Goal: Task Accomplishment & Management: Manage account settings

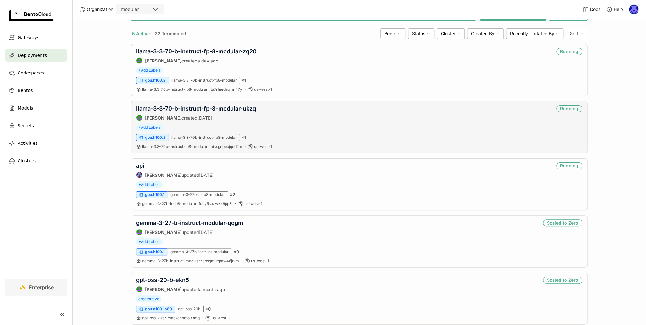
scroll to position [50, 0]
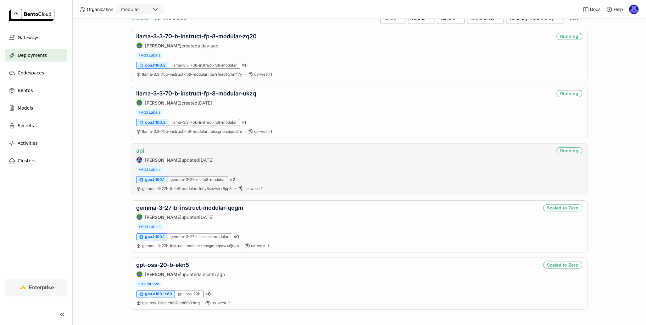
click at [138, 151] on link "api" at bounding box center [140, 150] width 8 height 7
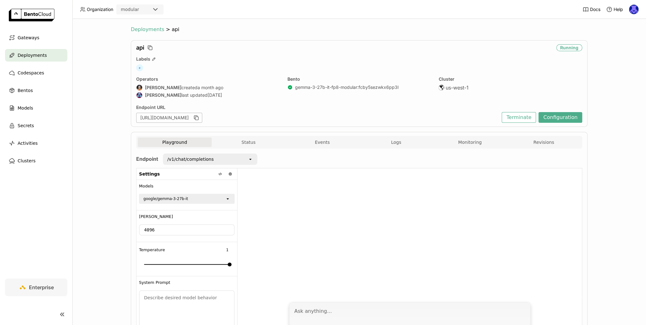
click at [147, 30] on span "Deployments" at bounding box center [147, 29] width 33 height 6
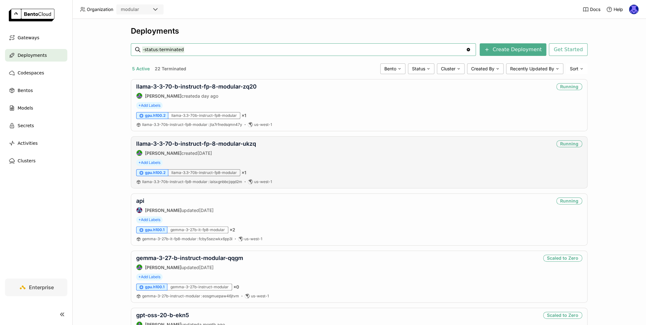
scroll to position [1, 0]
click at [175, 144] on link "llama-3-3-70-b-instruct-fp-8-modular-ukzq" at bounding box center [196, 143] width 120 height 7
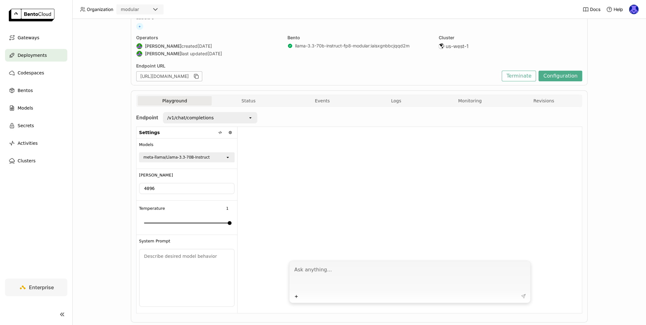
scroll to position [55, 0]
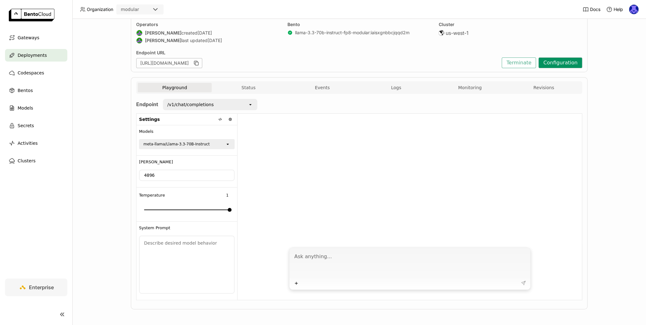
click at [569, 61] on button "Configuration" at bounding box center [560, 63] width 44 height 11
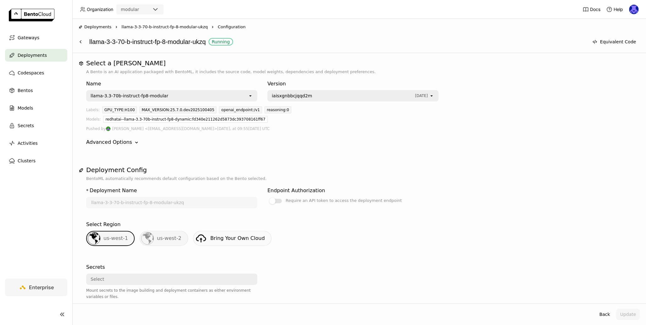
click at [637, 8] on img at bounding box center [633, 9] width 9 height 9
click at [623, 42] on span "API Tokens" at bounding box center [623, 42] width 22 height 6
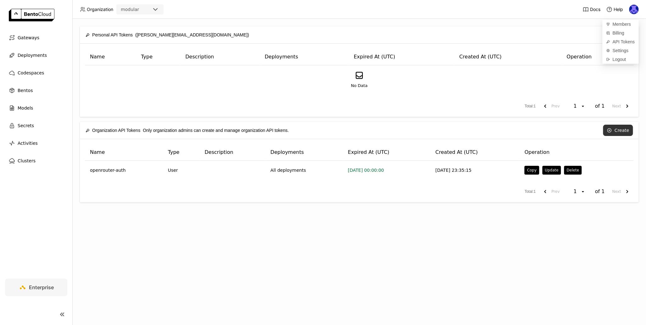
click at [628, 131] on button "Create" at bounding box center [618, 130] width 30 height 11
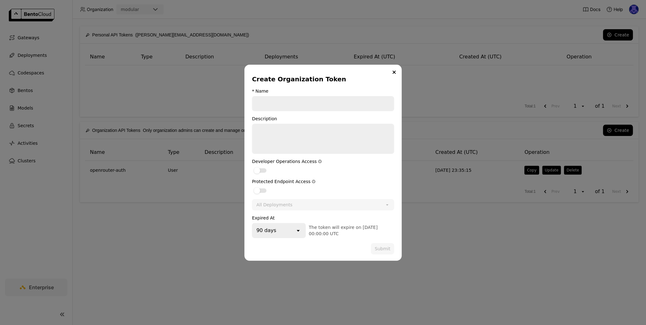
click at [318, 204] on div "All Deployments" at bounding box center [319, 205] width 132 height 10
click at [276, 208] on div "All Deployments" at bounding box center [319, 205] width 132 height 10
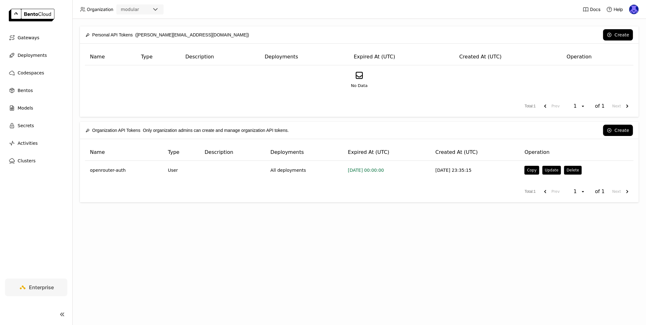
click at [187, 194] on div "Create Organization Token * Name Description Developer Operations Access Protec…" at bounding box center [323, 162] width 646 height 325
click at [29, 56] on span "Deployments" at bounding box center [32, 56] width 29 height 8
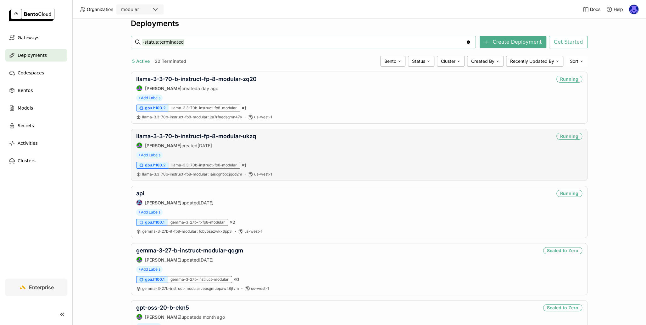
scroll to position [8, 0]
click at [221, 79] on link "llama-3-3-70-b-instruct-fp-8-modular-zq20" at bounding box center [196, 78] width 120 height 7
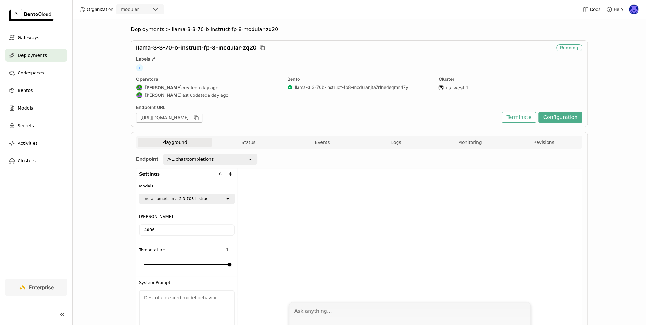
click at [31, 53] on span "Deployments" at bounding box center [32, 56] width 29 height 8
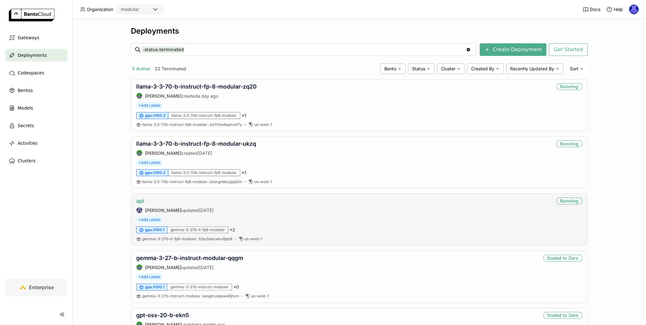
click at [139, 199] on link "api" at bounding box center [140, 201] width 8 height 7
